Goal: Information Seeking & Learning: Learn about a topic

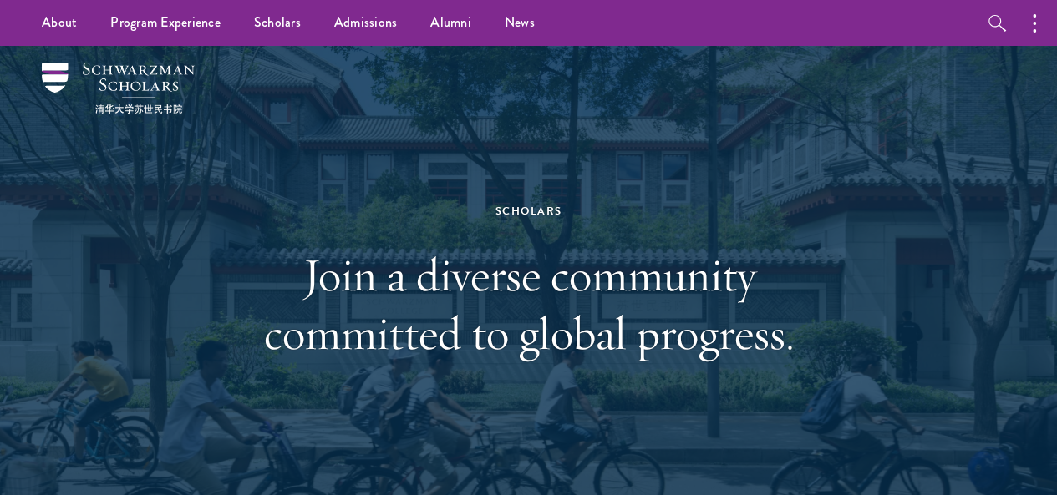
click at [924, 211] on div "Scholars Join a diverse community committed to global progress." at bounding box center [528, 282] width 957 height 472
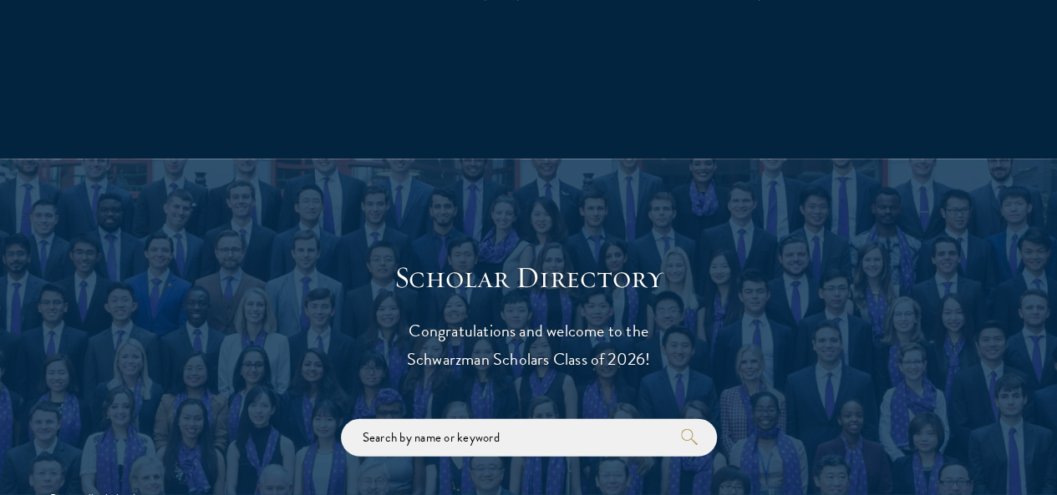
scroll to position [1838, 0]
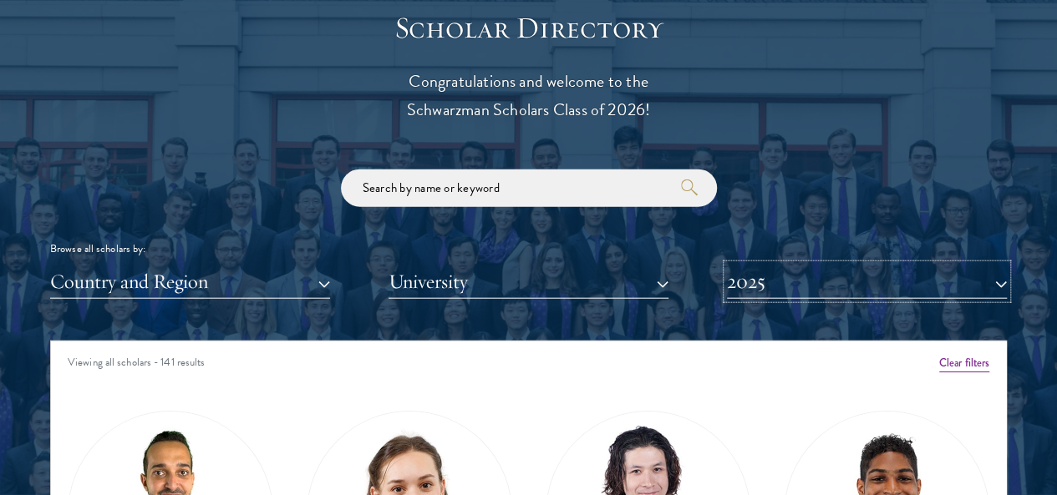
click at [774, 265] on button "2025" at bounding box center [867, 282] width 280 height 34
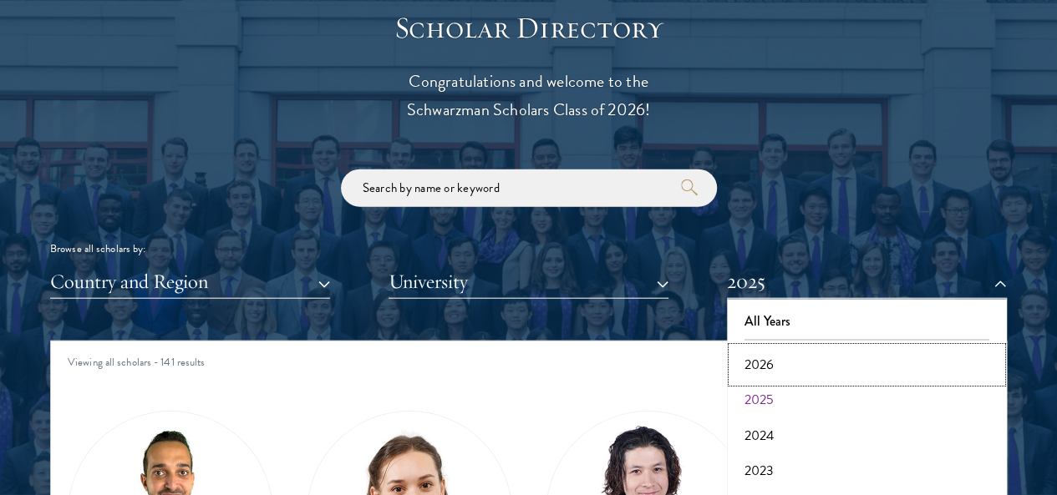
click at [765, 348] on button "2026" at bounding box center [867, 365] width 270 height 35
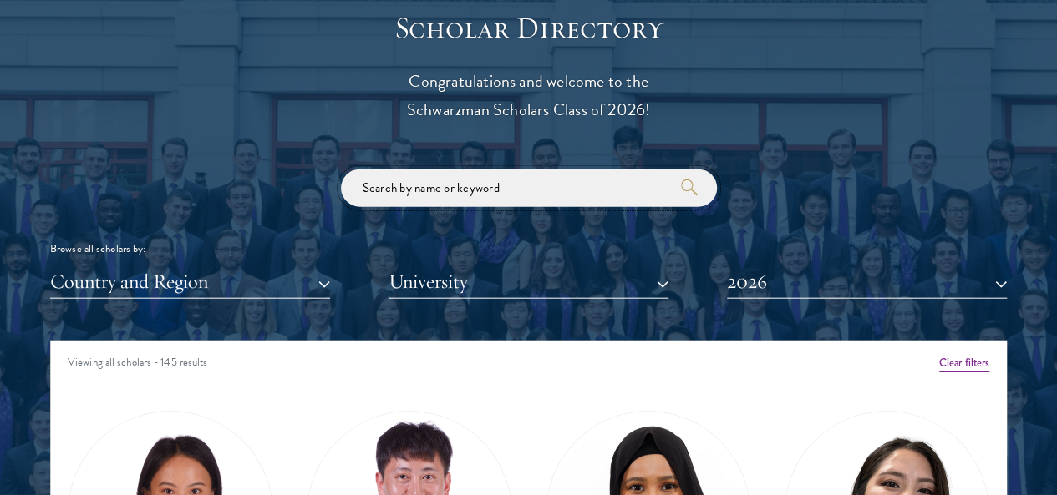
click at [440, 170] on input "search" at bounding box center [529, 189] width 376 height 38
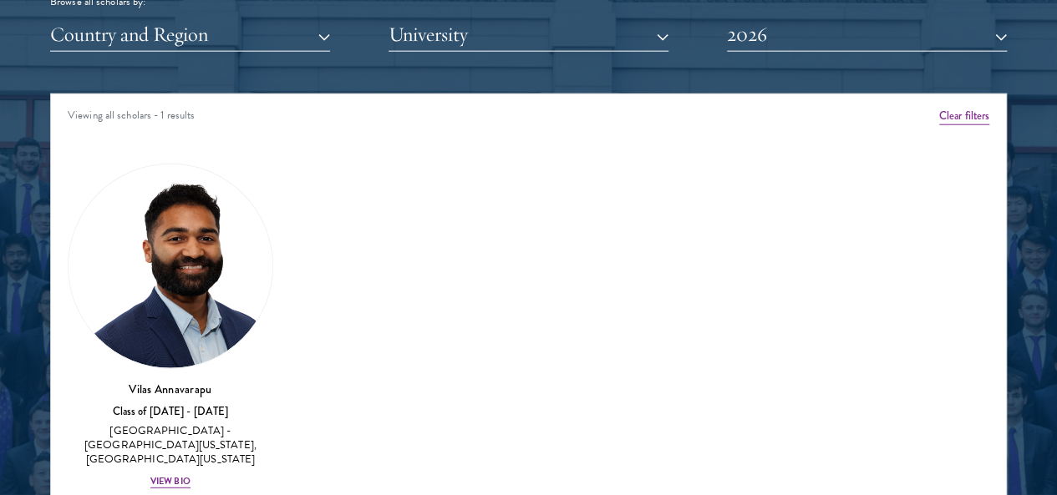
scroll to position [2089, 0]
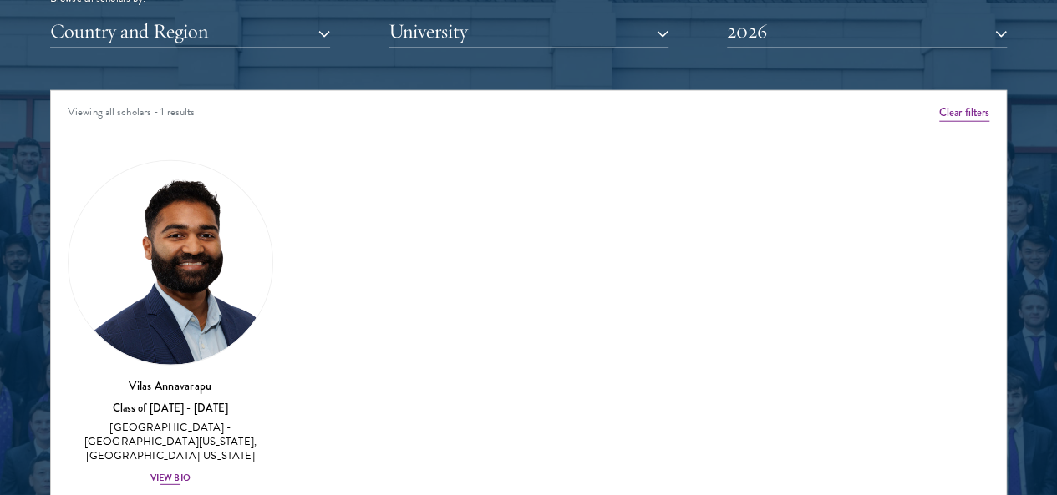
type input "vilas"
click at [207, 211] on img at bounding box center [171, 263] width 204 height 204
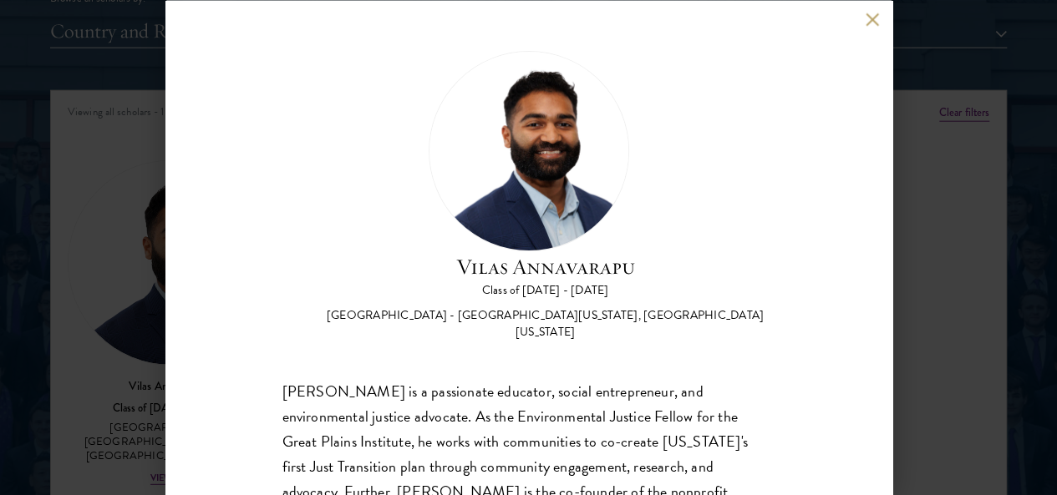
click at [872, 19] on button at bounding box center [873, 20] width 14 height 14
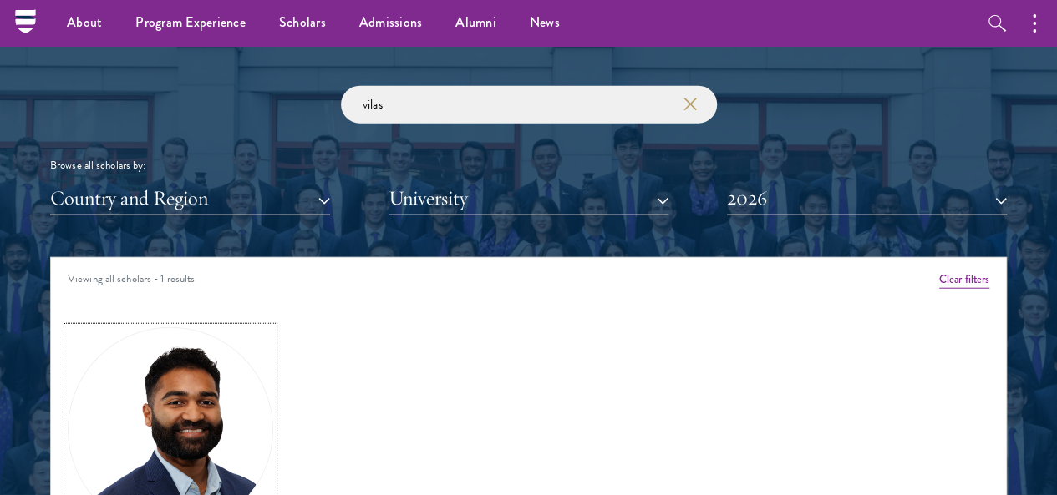
scroll to position [1922, 0]
drag, startPoint x: 409, startPoint y: 81, endPoint x: 155, endPoint y: 106, distance: 255.2
click at [155, 106] on div "vilas Browse all scholars by: Country and Region All Countries and Regions [GEO…" at bounding box center [528, 151] width 957 height 130
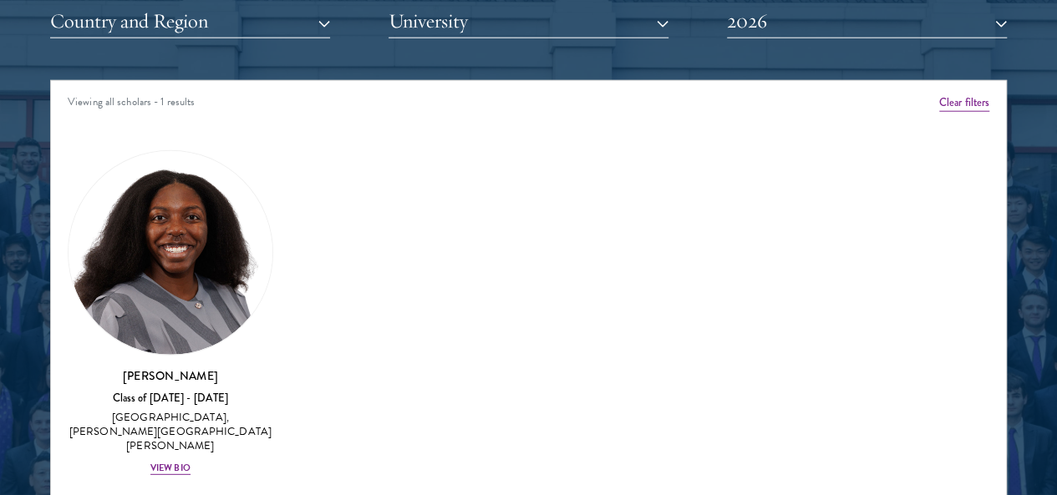
scroll to position [2172, 0]
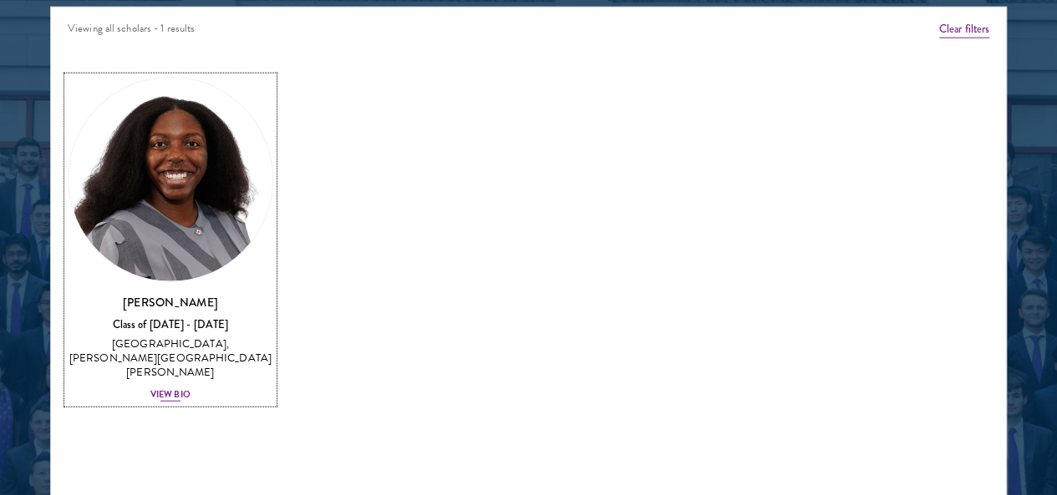
click at [204, 115] on img at bounding box center [171, 180] width 204 height 204
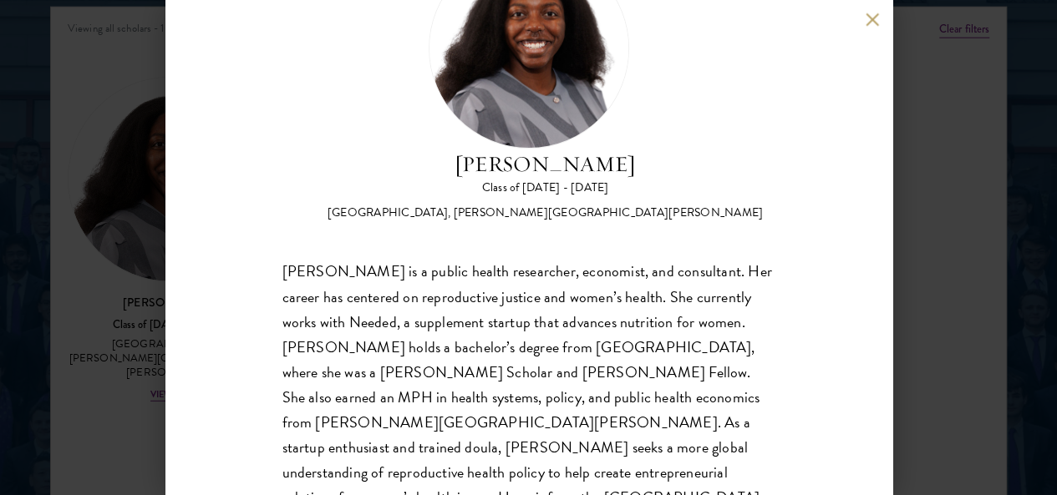
scroll to position [119, 0]
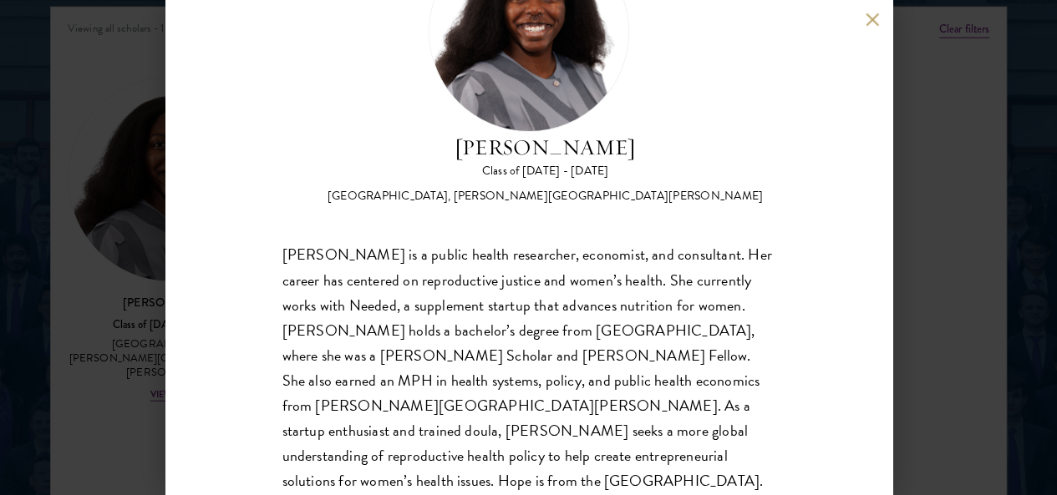
click at [867, 19] on button at bounding box center [873, 20] width 14 height 14
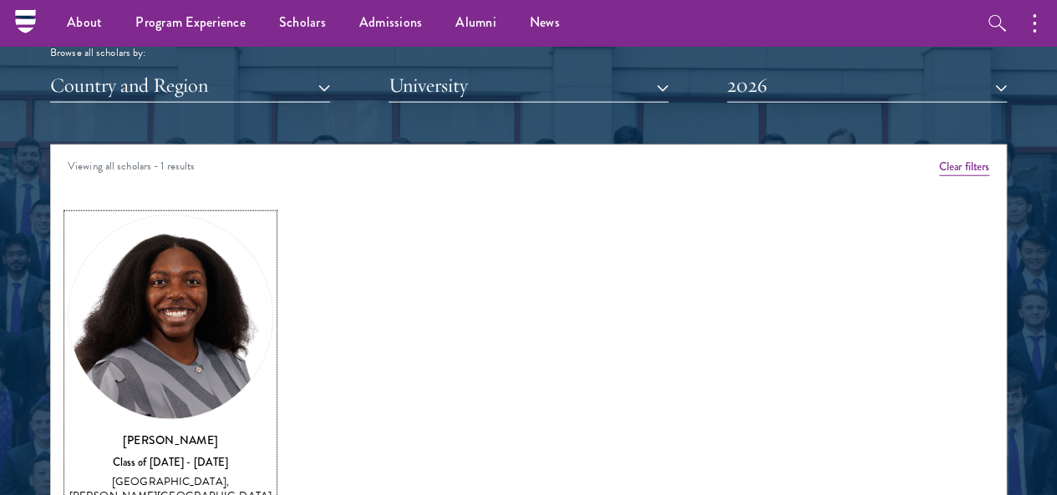
scroll to position [1922, 0]
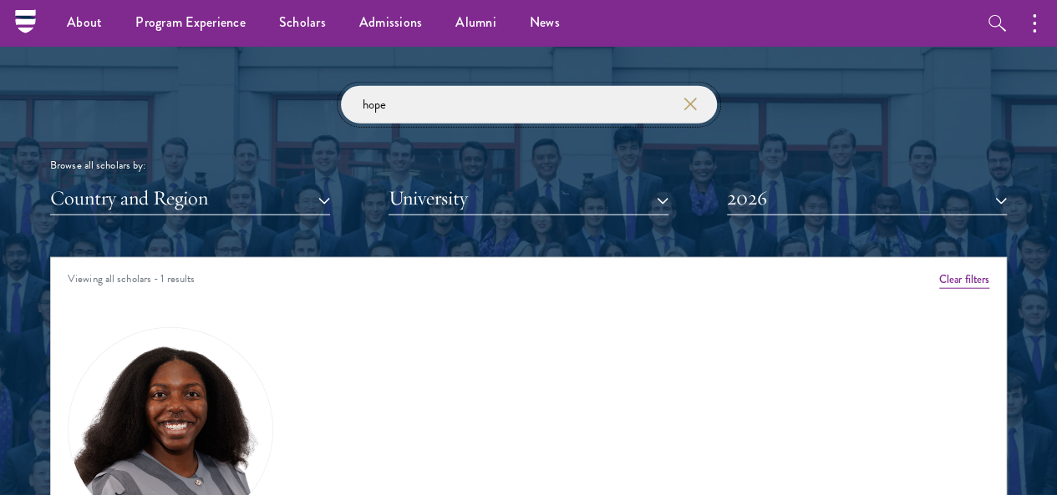
click at [419, 86] on input "hope" at bounding box center [529, 105] width 376 height 38
type input "h"
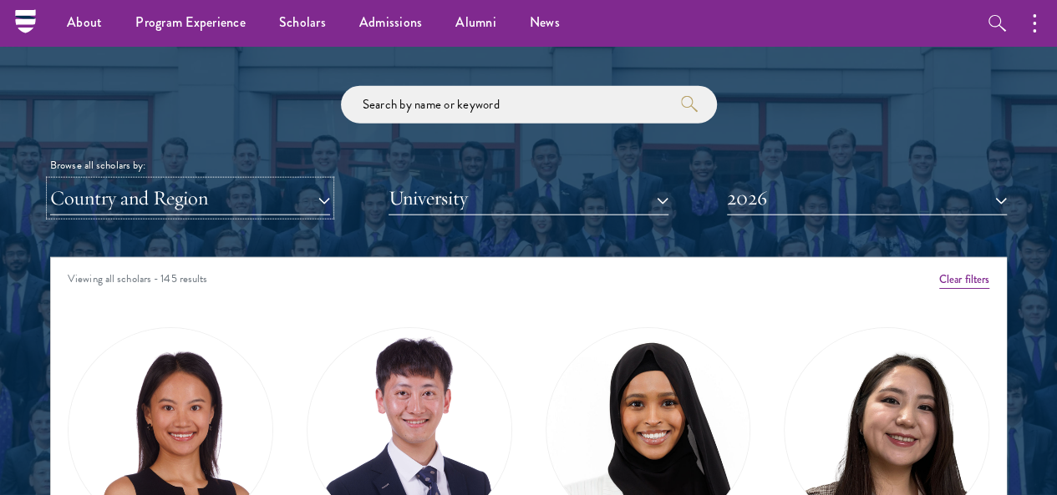
click at [281, 181] on button "Country and Region" at bounding box center [190, 198] width 280 height 34
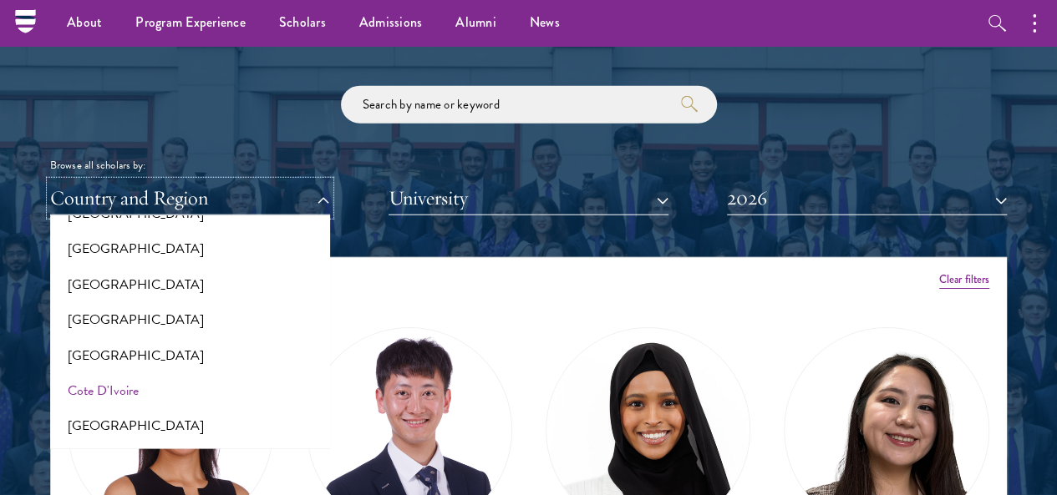
scroll to position [501, 0]
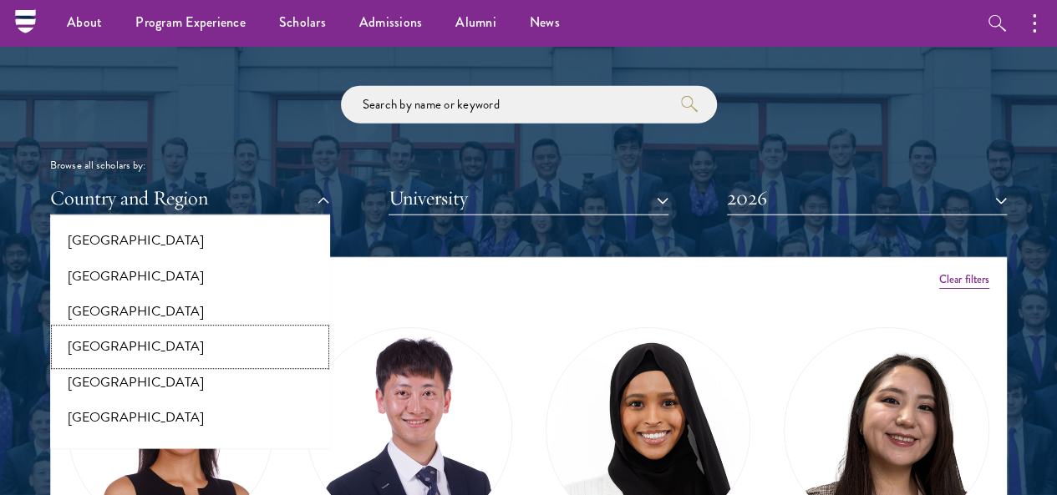
click at [189, 329] on button "[GEOGRAPHIC_DATA]" at bounding box center [190, 346] width 270 height 35
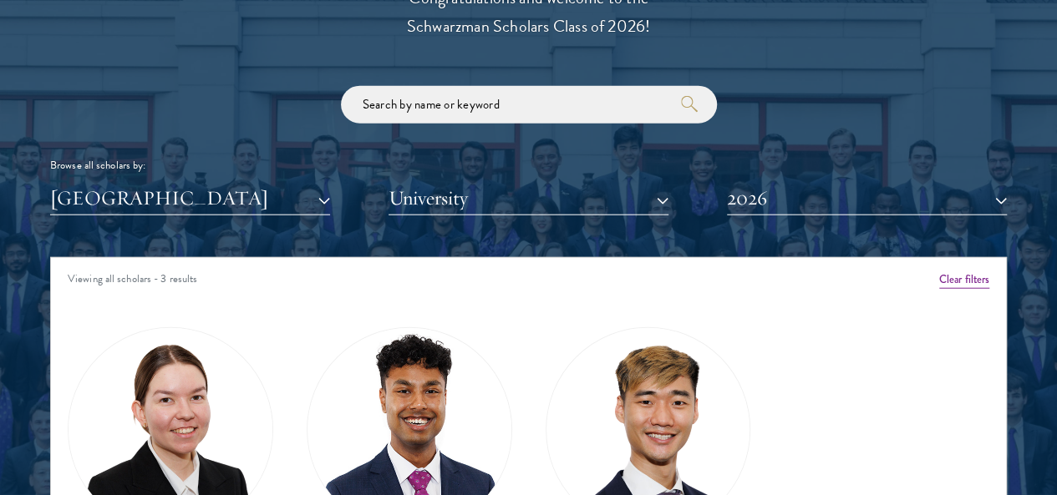
scroll to position [2089, 0]
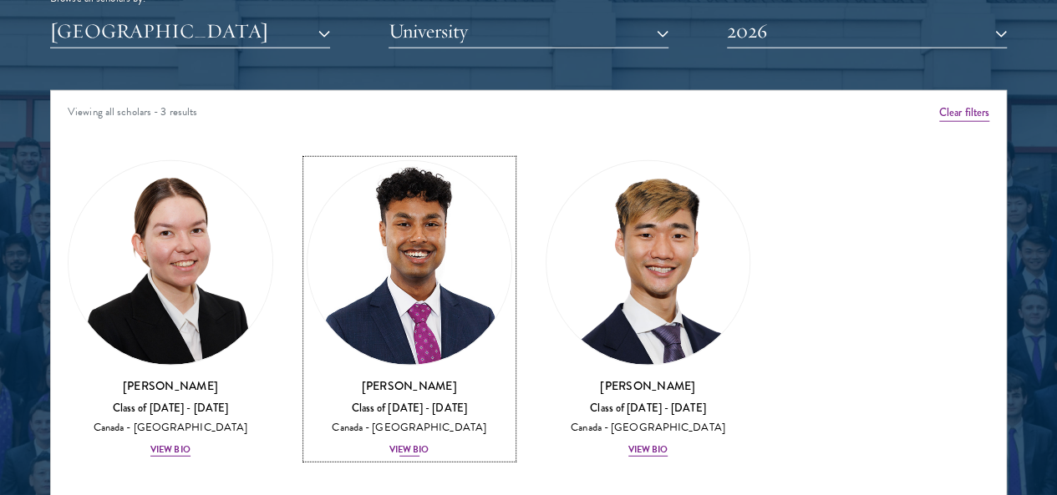
click at [383, 177] on img at bounding box center [409, 263] width 204 height 204
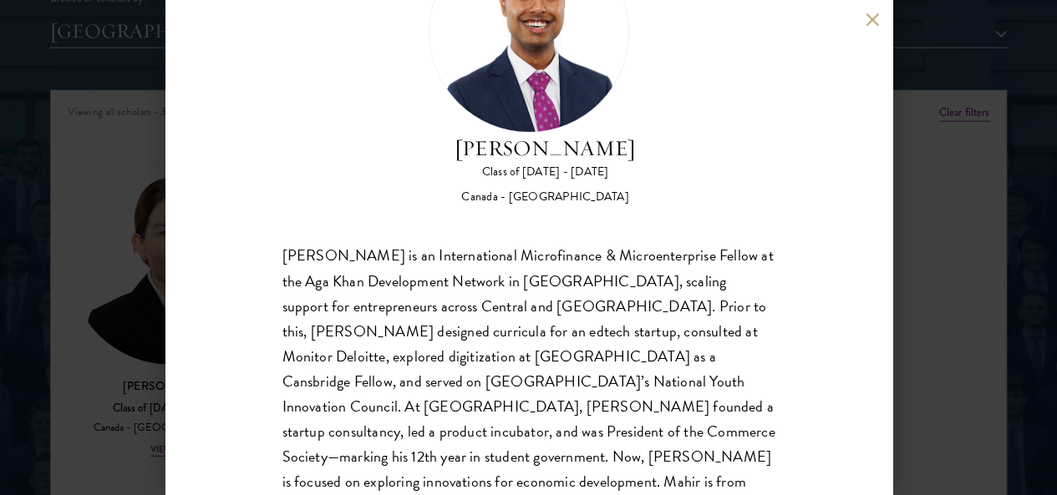
scroll to position [119, 0]
